Goal: Task Accomplishment & Management: Use online tool/utility

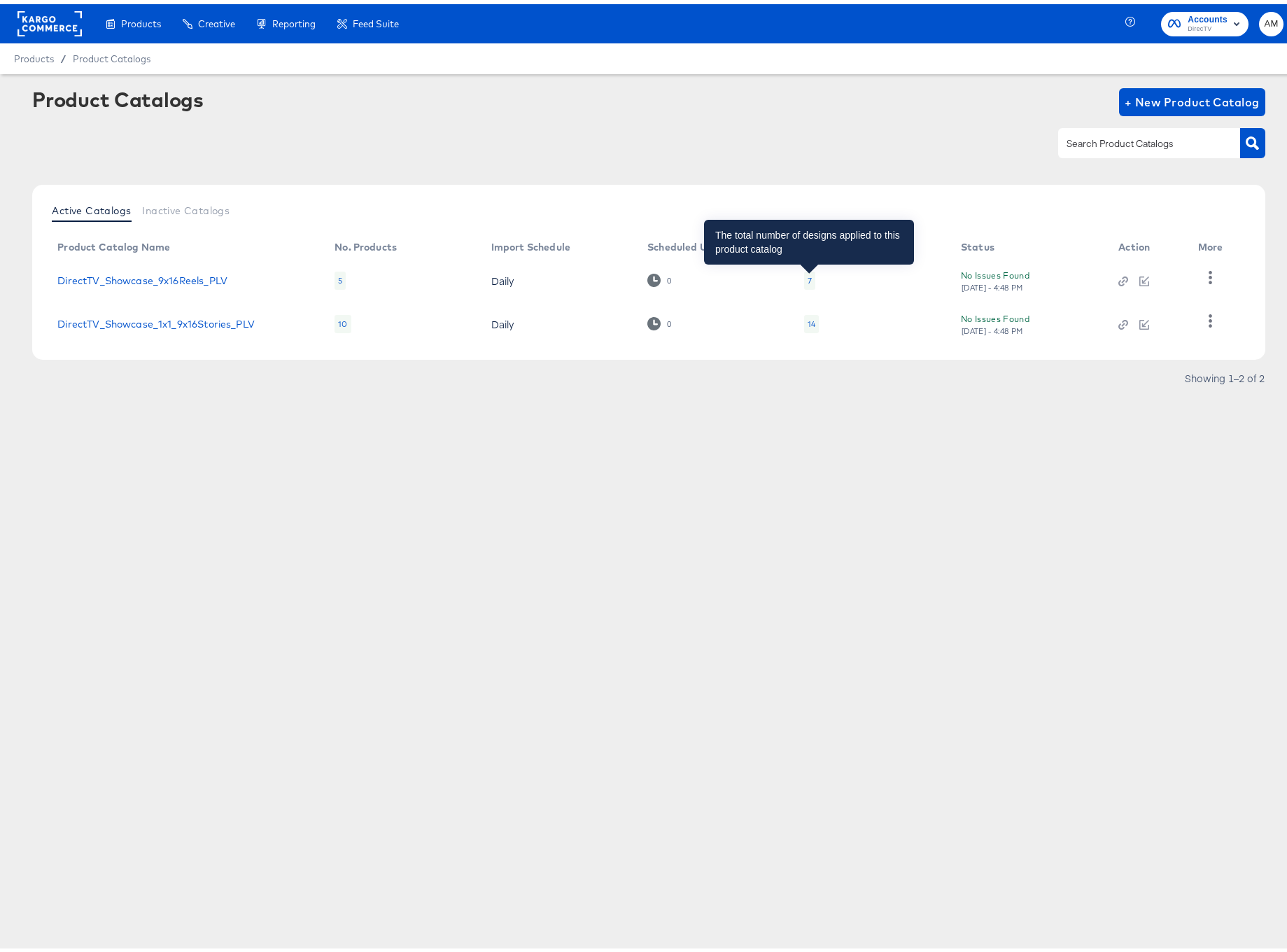
click at [811, 274] on div "7" at bounding box center [809, 276] width 11 height 18
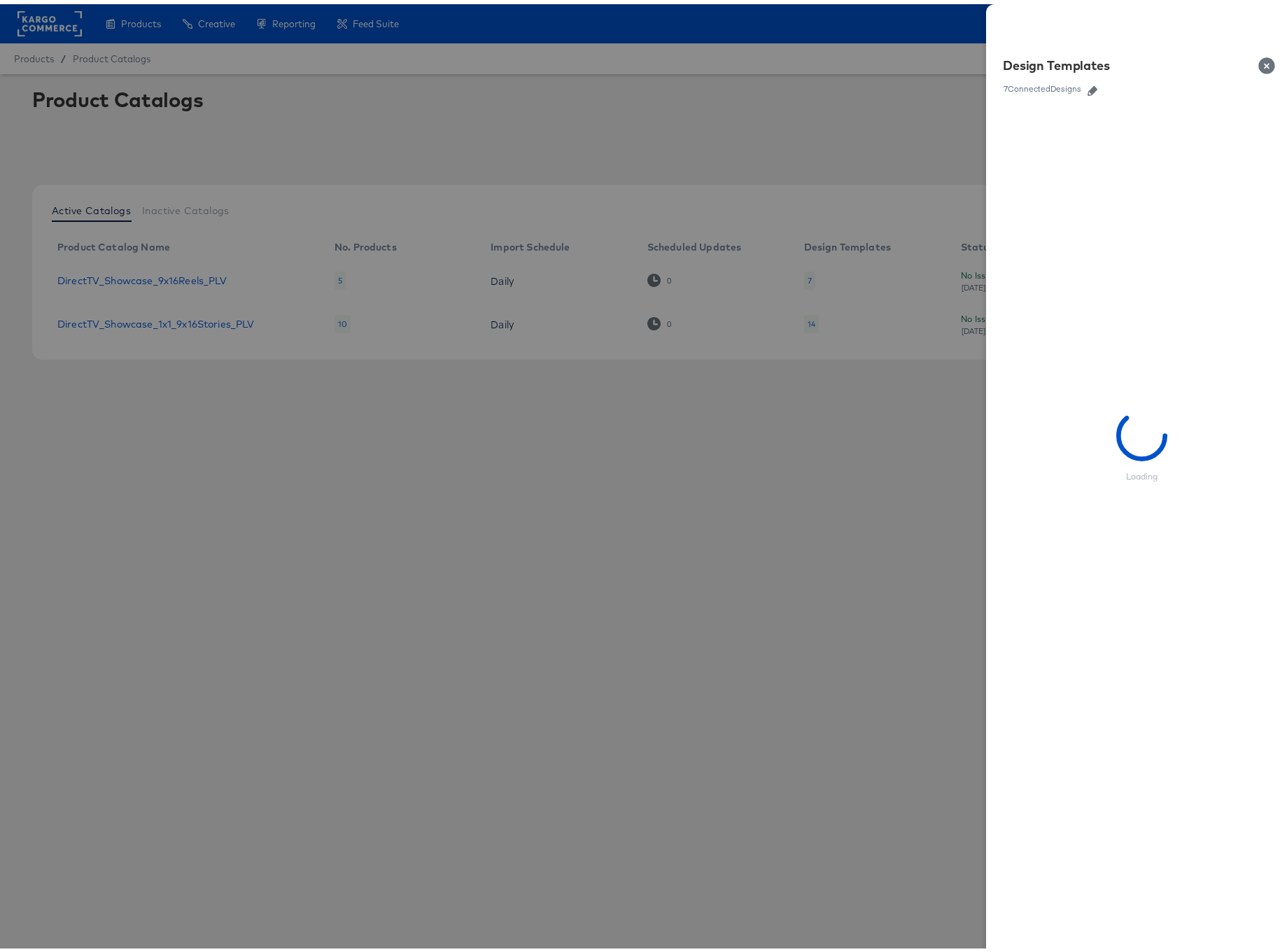
click at [1087, 86] on icon "button" at bounding box center [1092, 87] width 10 height 10
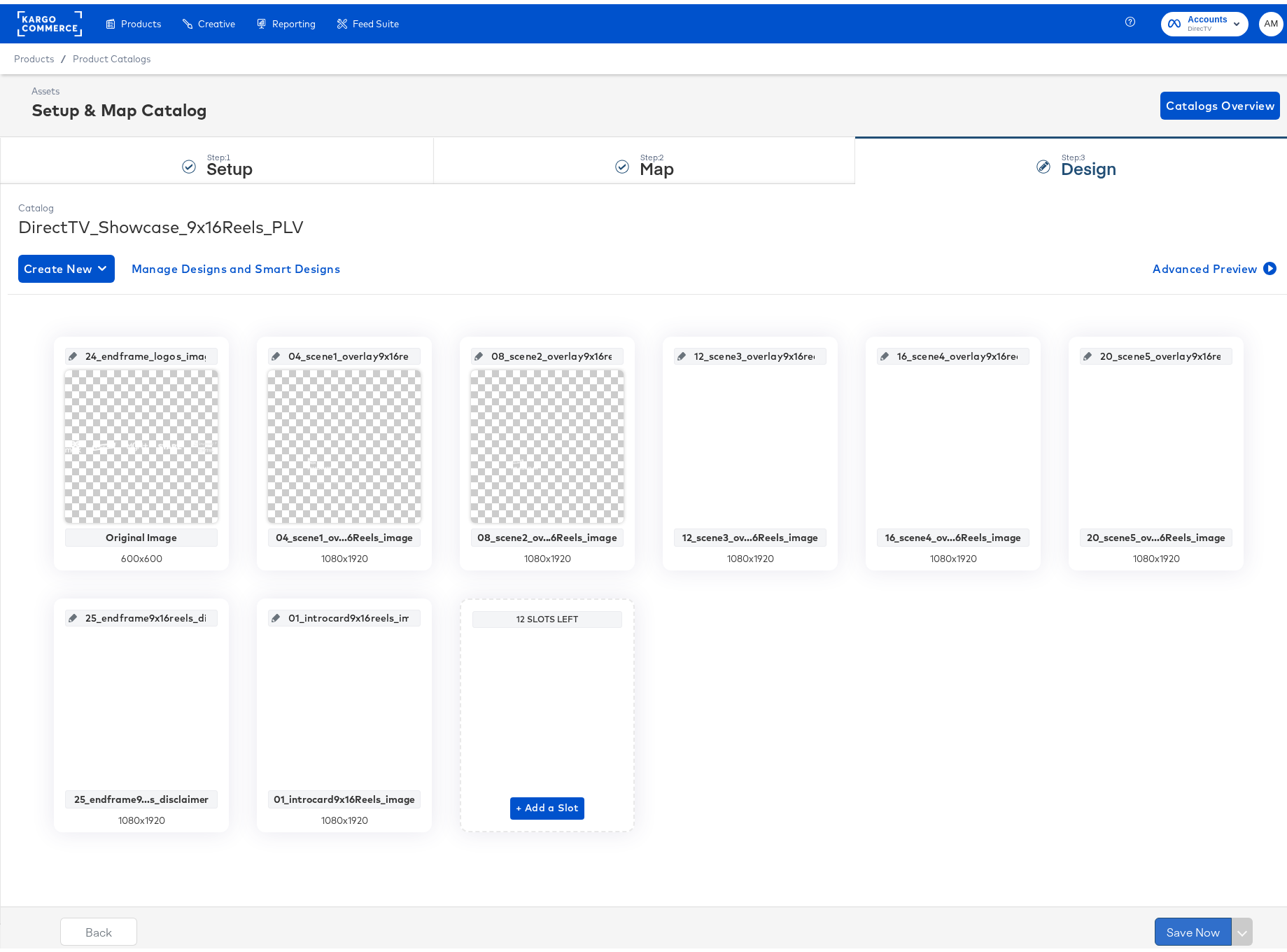
click at [1167, 925] on button "Save Now" at bounding box center [1192, 927] width 77 height 28
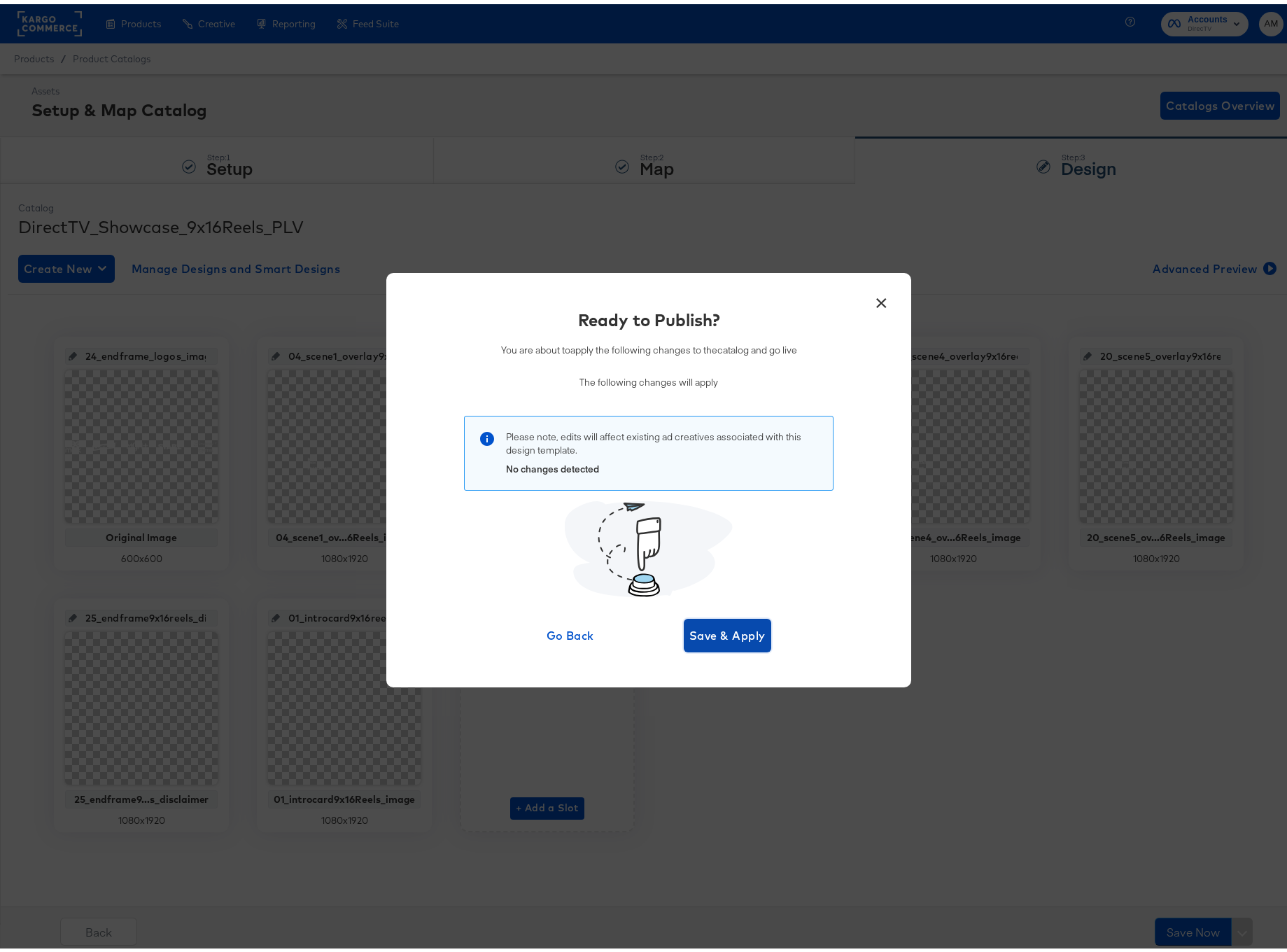
click at [740, 636] on span "Save & Apply" at bounding box center [727, 630] width 76 height 19
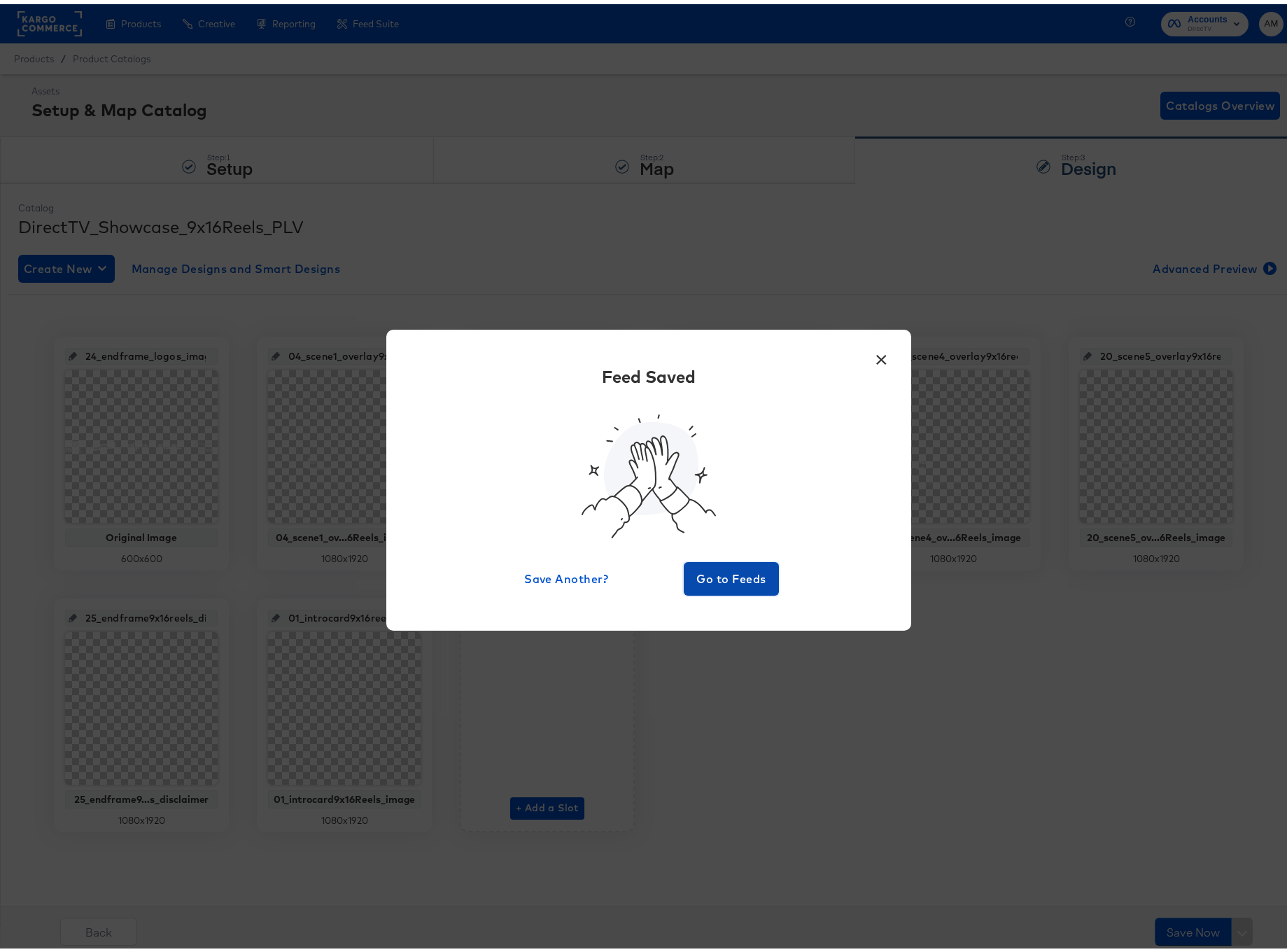
click at [767, 564] on span "Go to Feeds" at bounding box center [730, 574] width 84 height 19
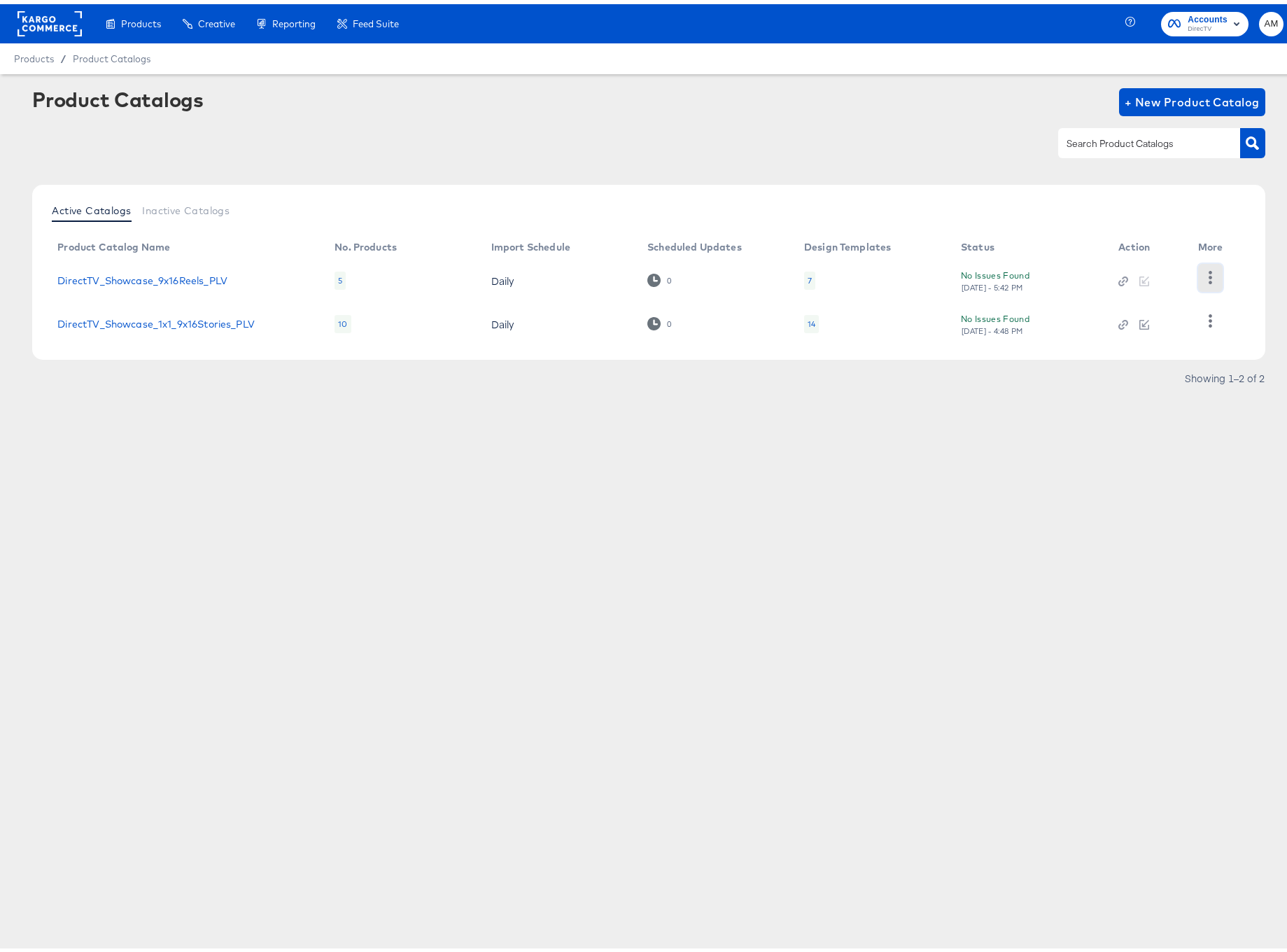
click at [1209, 277] on icon "button" at bounding box center [1210, 273] width 3 height 14
click at [1101, 271] on div "HUD Checks (Internal)" at bounding box center [1152, 272] width 140 height 22
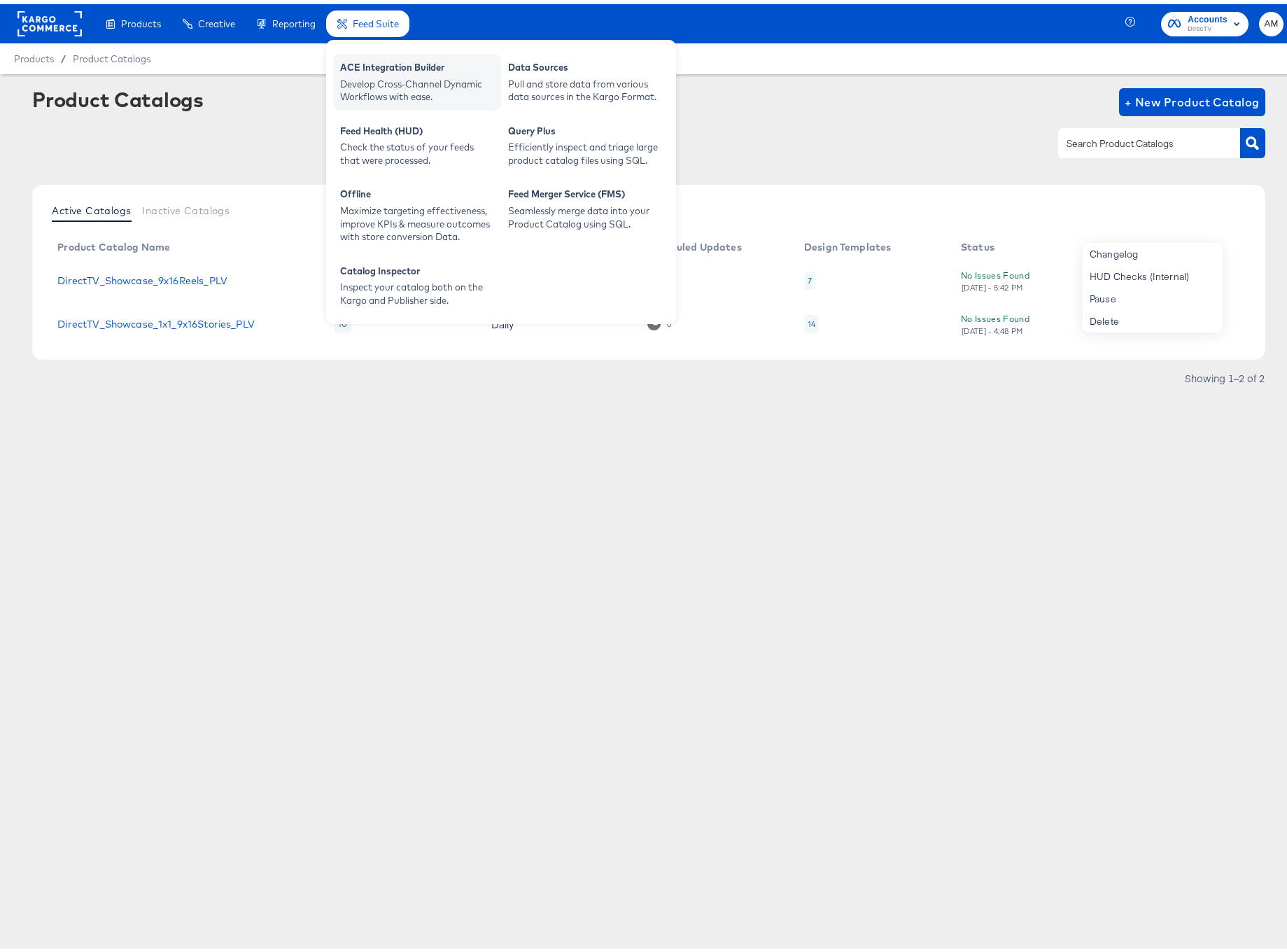
click at [386, 71] on div "ACE Integration Builder" at bounding box center [417, 65] width 154 height 17
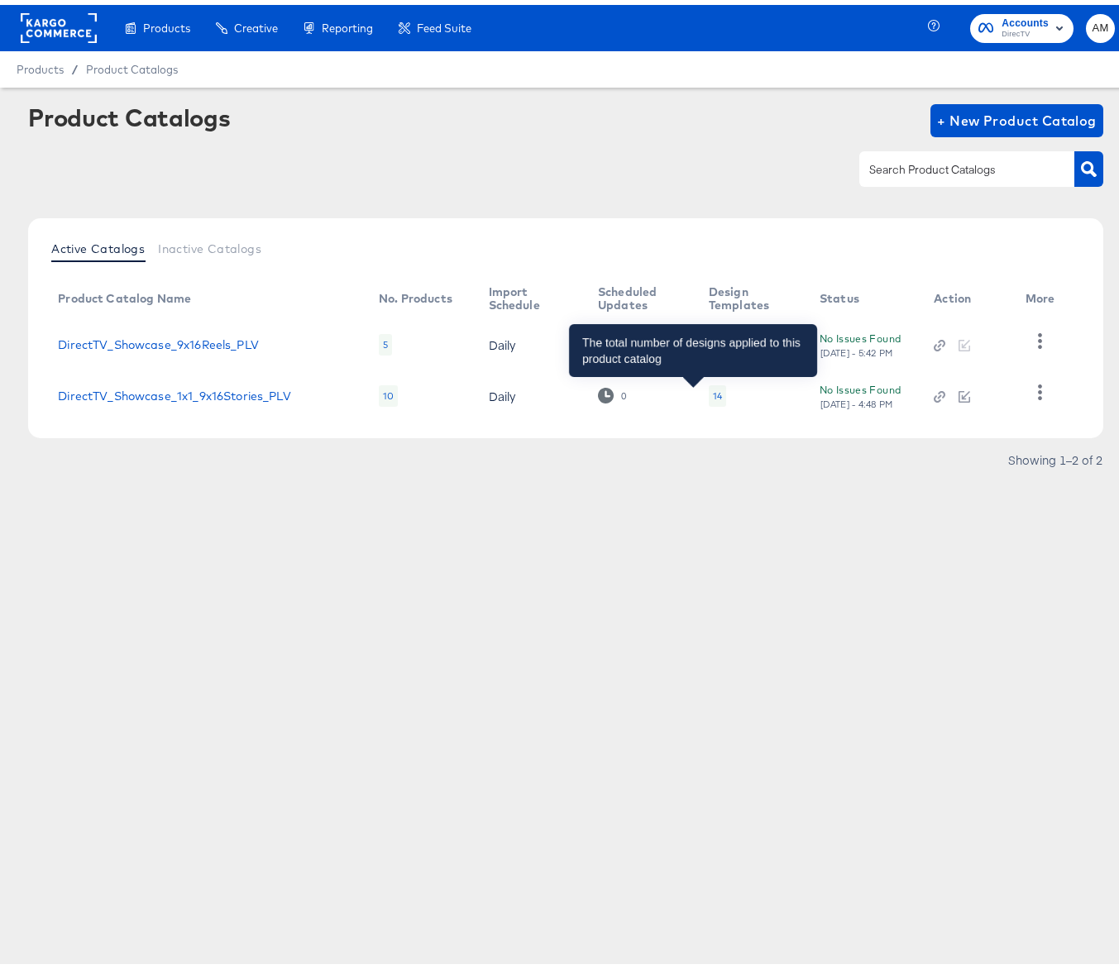
click at [713, 391] on div "14" at bounding box center [717, 390] width 9 height 13
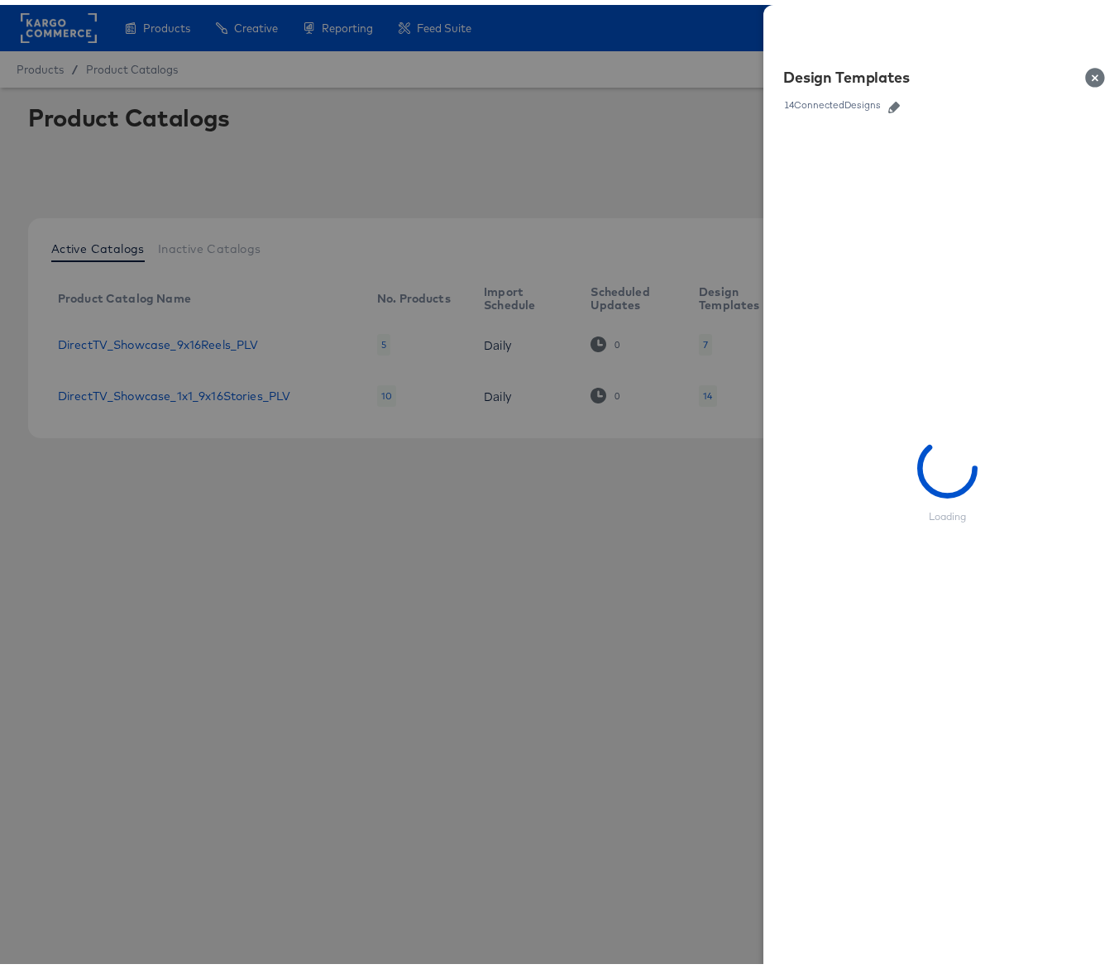
click at [888, 98] on icon "button" at bounding box center [894, 103] width 12 height 12
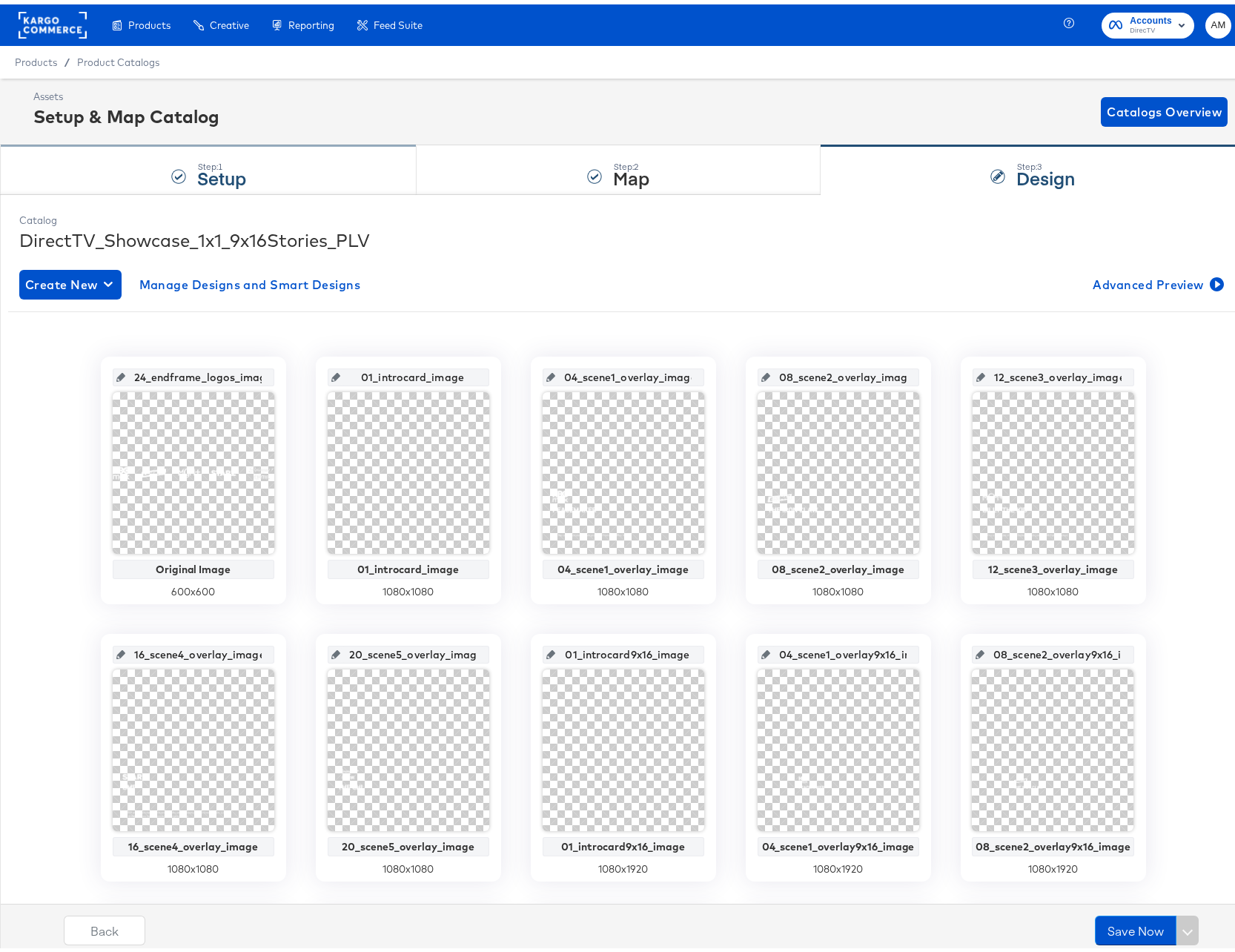
click at [289, 168] on div "Step: 1 Setup" at bounding box center [208, 166] width 417 height 49
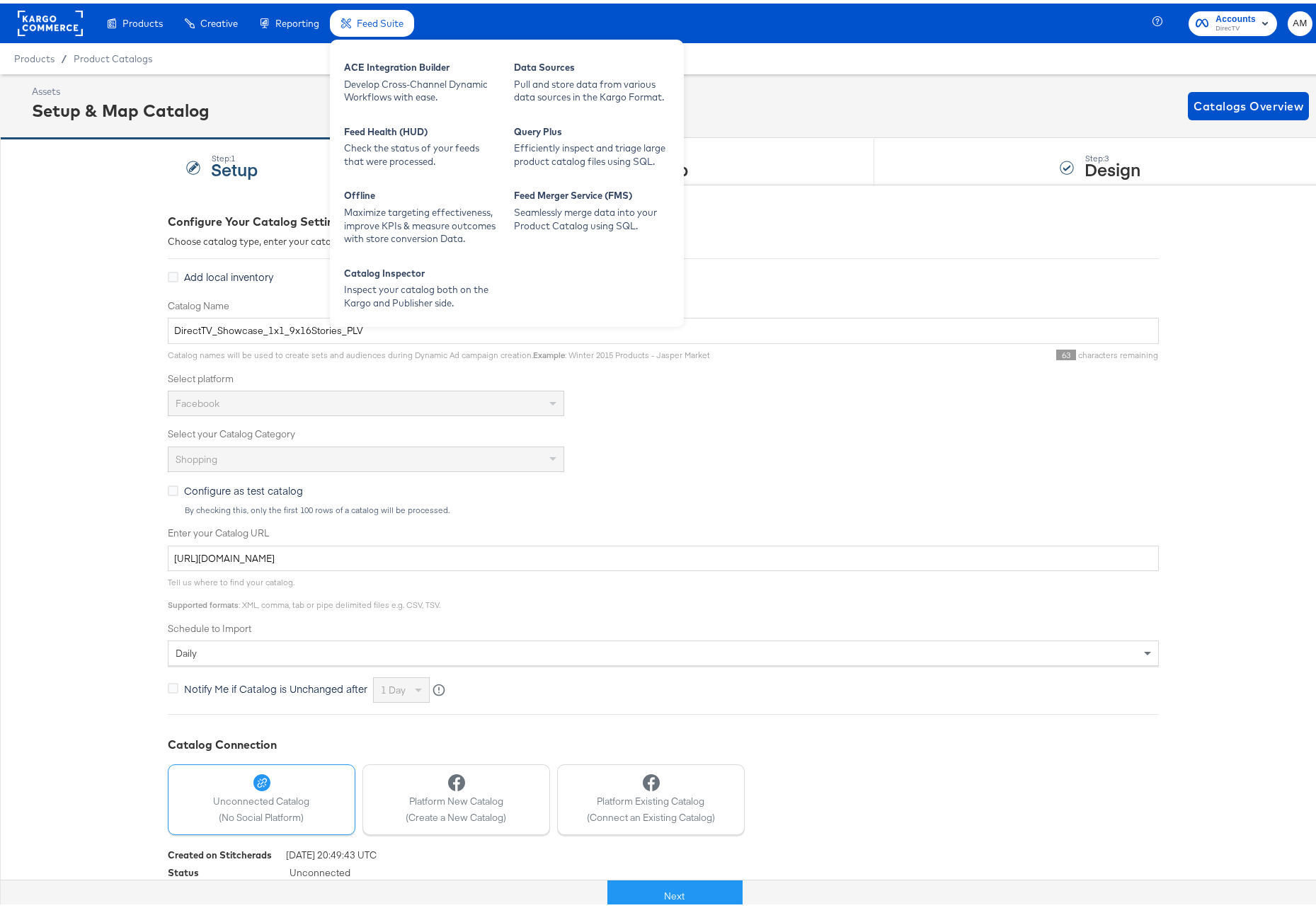
click at [360, 19] on span "Feed Suite" at bounding box center [380, 20] width 47 height 11
click at [383, 75] on div "Develop Cross-Channel Dynamic Workflows with ease." at bounding box center [422, 87] width 156 height 27
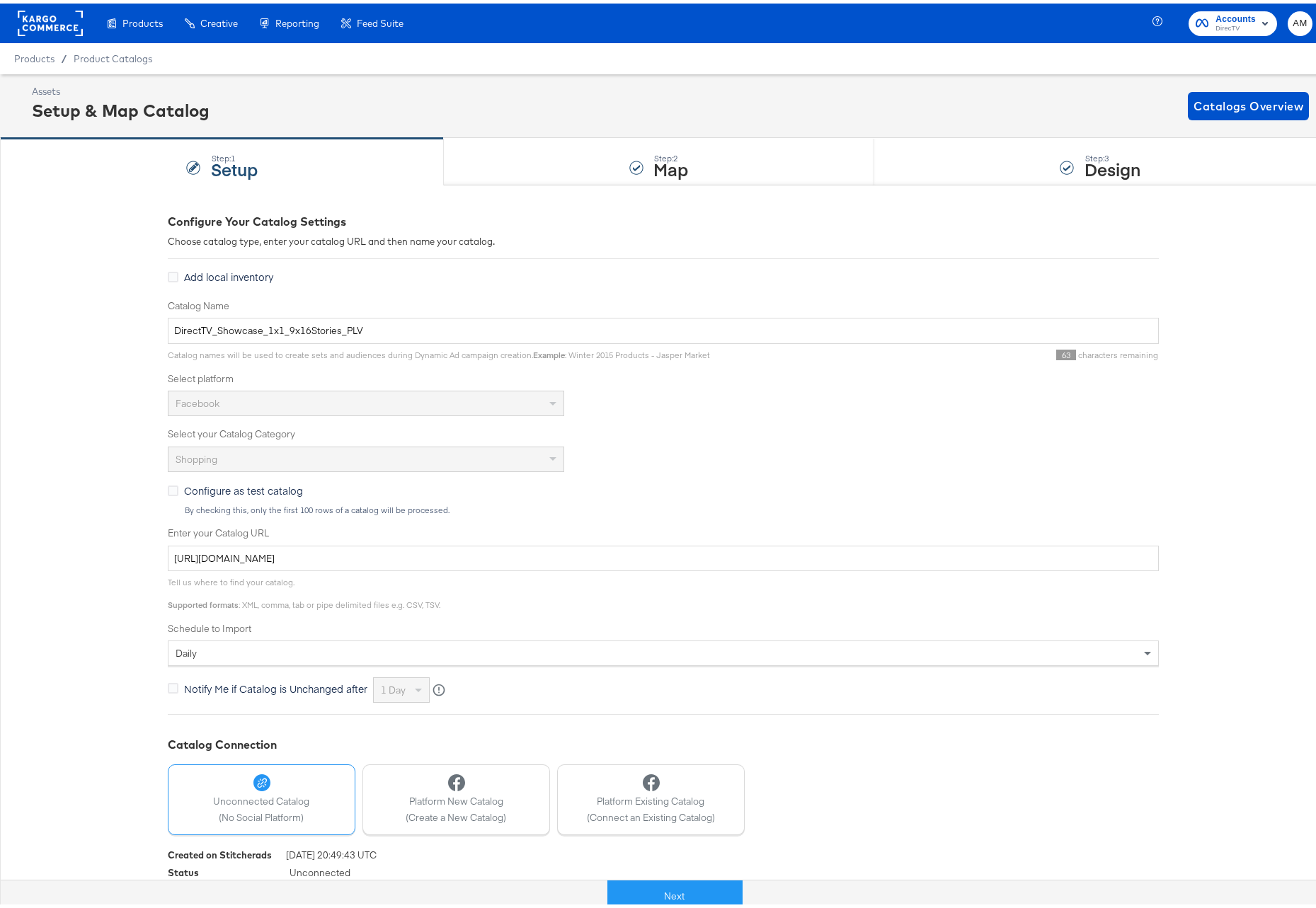
click at [63, 218] on div "Configure Your Catalog Settings Choose catalog type, enter your catalog URL and…" at bounding box center [664, 561] width 1327 height 758
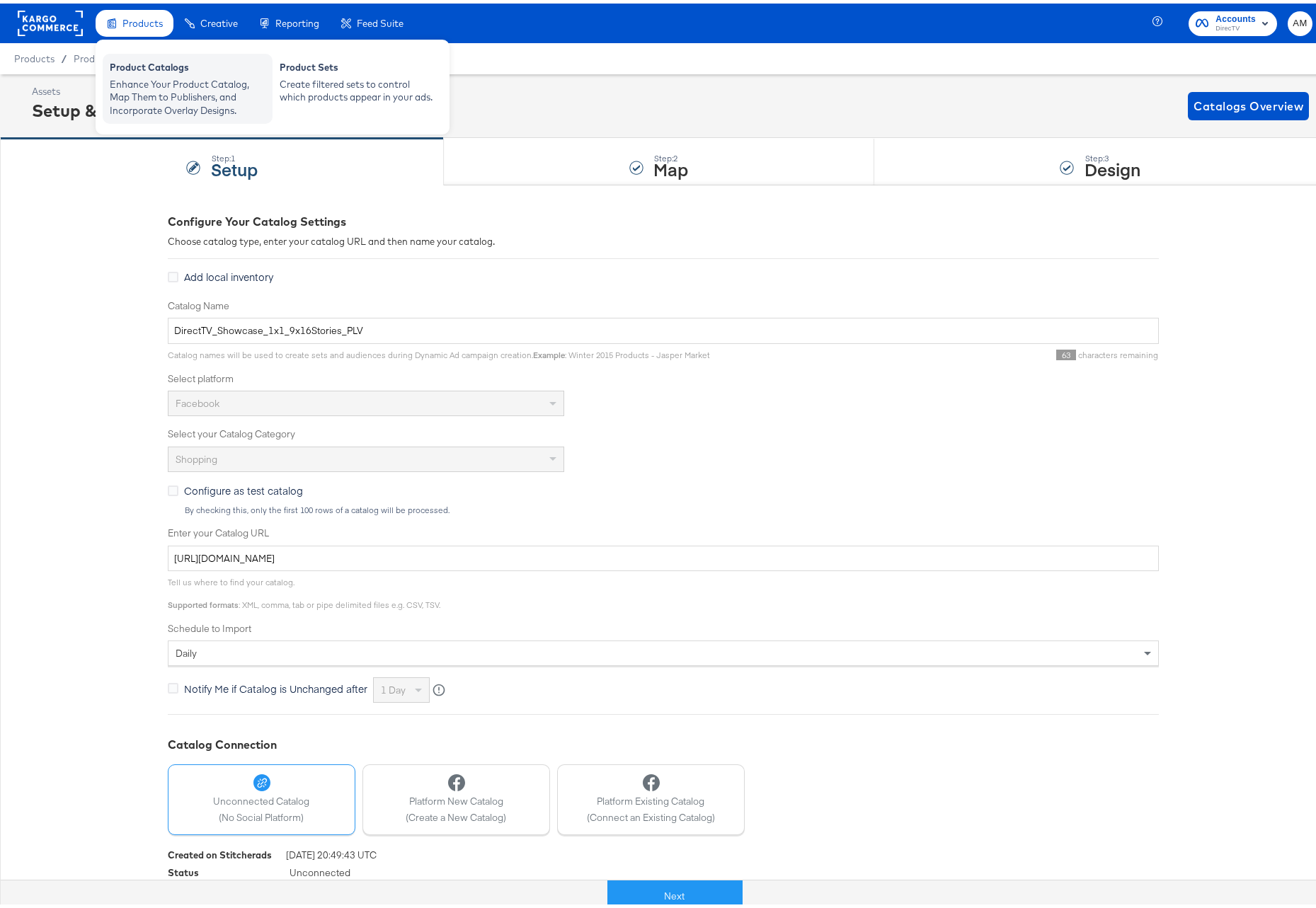
click at [149, 76] on div "Enhance Your Product Catalog, Map Them to Publishers, and Incorporate Overlay D…" at bounding box center [188, 94] width 156 height 39
